Goal: Navigation & Orientation: Find specific page/section

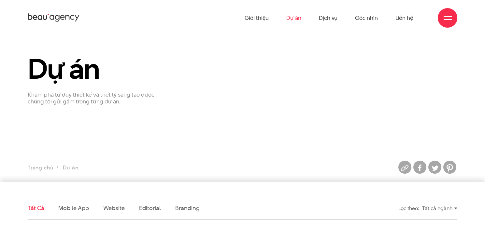
click at [295, 18] on link "Dự án" at bounding box center [293, 18] width 15 height 36
click at [284, 115] on section "Dự án Khám phá tư duy thiết kế và triết lý sáng tạo được chúng tôi gửi gắm tron…" at bounding box center [242, 109] width 485 height 147
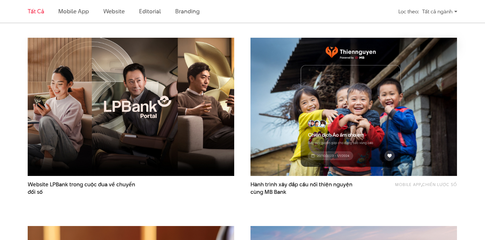
scroll to position [288, 0]
